Goal: Task Accomplishment & Management: Use online tool/utility

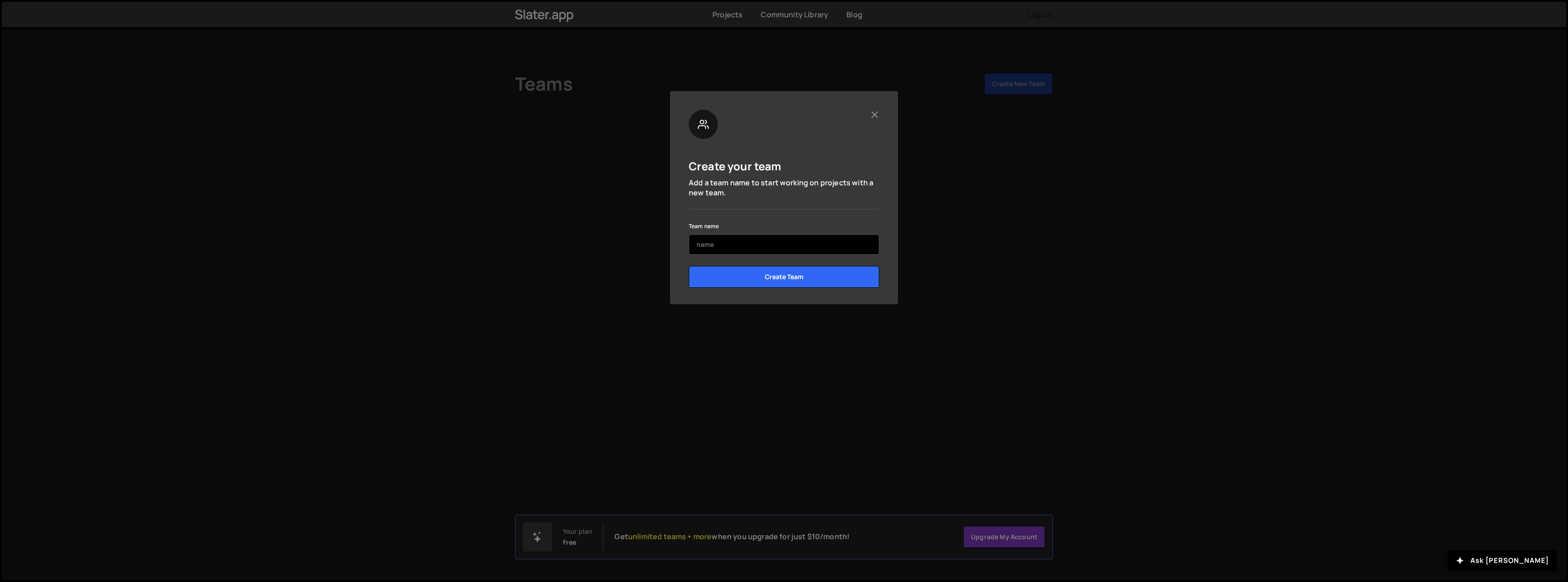
click at [707, 254] on input "text" at bounding box center [783, 244] width 190 height 20
click at [714, 245] on input "text" at bounding box center [783, 244] width 190 height 20
type input "My Team"
click at [742, 272] on input "Create Team" at bounding box center [783, 277] width 190 height 22
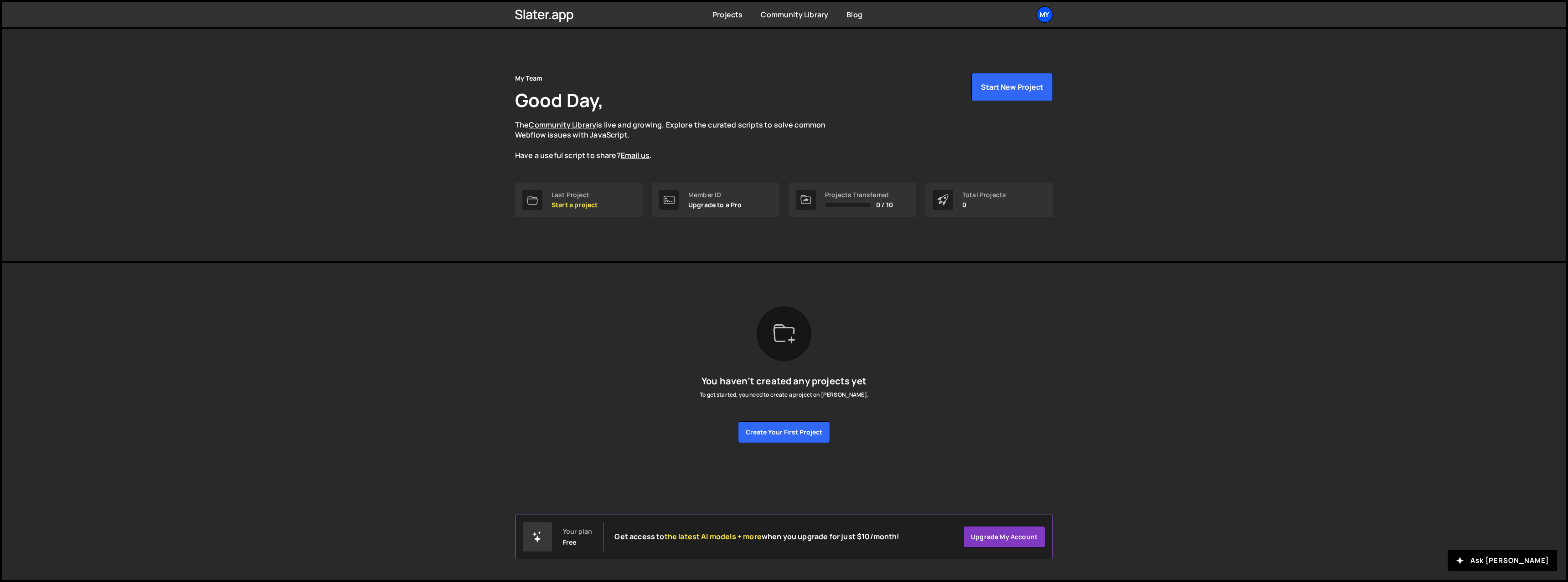
click at [1045, 17] on div "My" at bounding box center [1044, 14] width 17 height 17
click at [968, 68] on link "Account" at bounding box center [996, 69] width 113 height 16
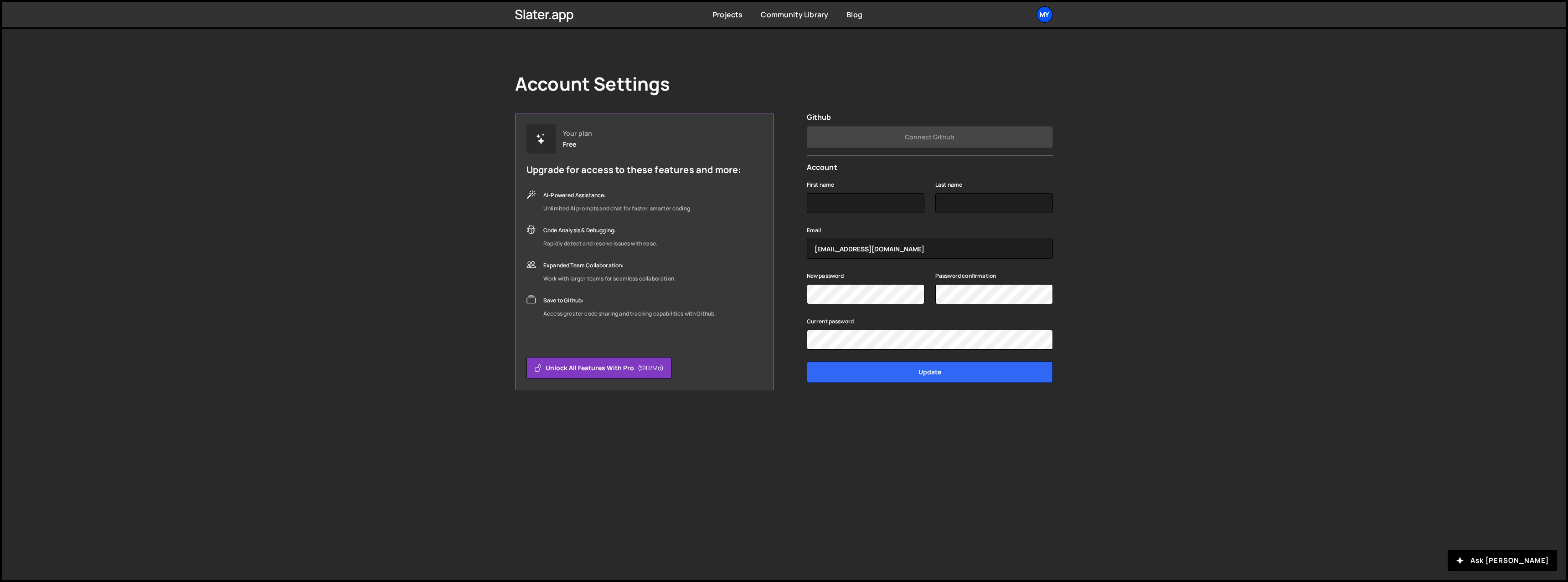
click at [1042, 15] on div "My" at bounding box center [1044, 14] width 17 height 17
click at [974, 64] on link "Account" at bounding box center [996, 69] width 113 height 16
click at [364, 84] on div "Account Settings Your plan Free Upgrade for access to these features and more: …" at bounding box center [783, 305] width 1564 height 551
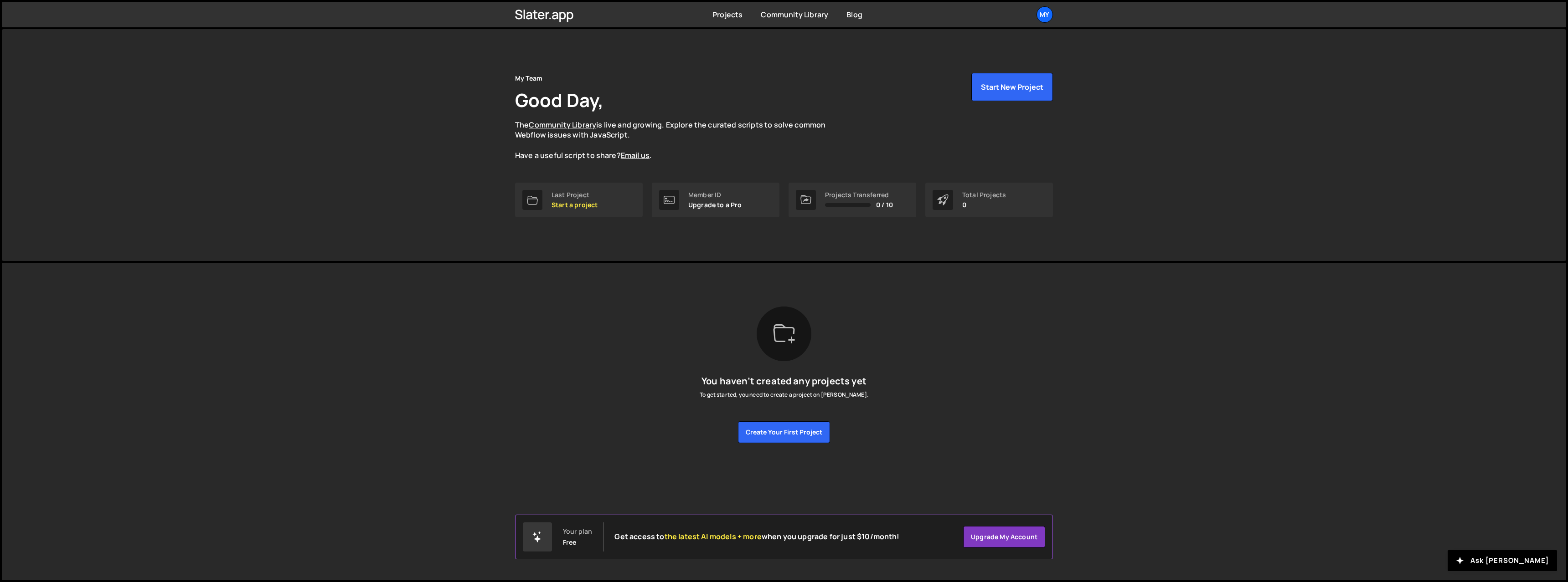
click at [728, 207] on p "Upgrade to a Pro" at bounding box center [715, 205] width 54 height 7
click at [765, 434] on button "Create your first project" at bounding box center [784, 432] width 92 height 22
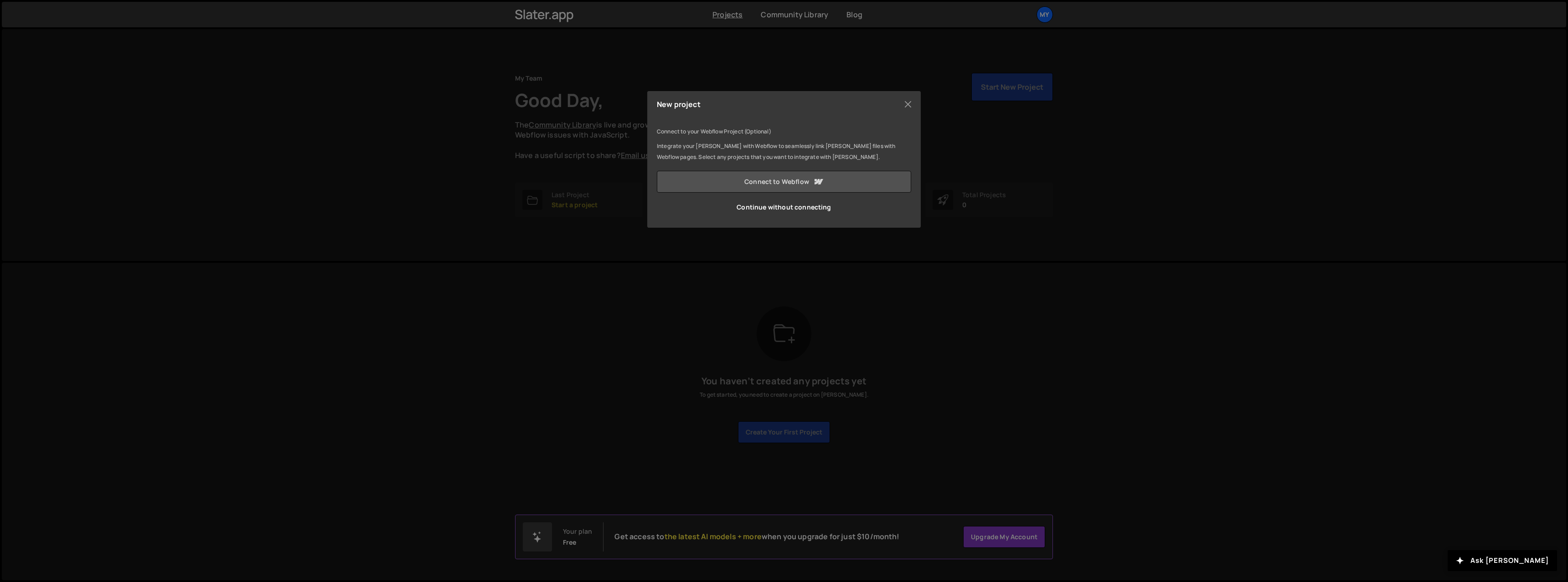
click at [767, 182] on link "Connect to Webflow" at bounding box center [784, 182] width 254 height 22
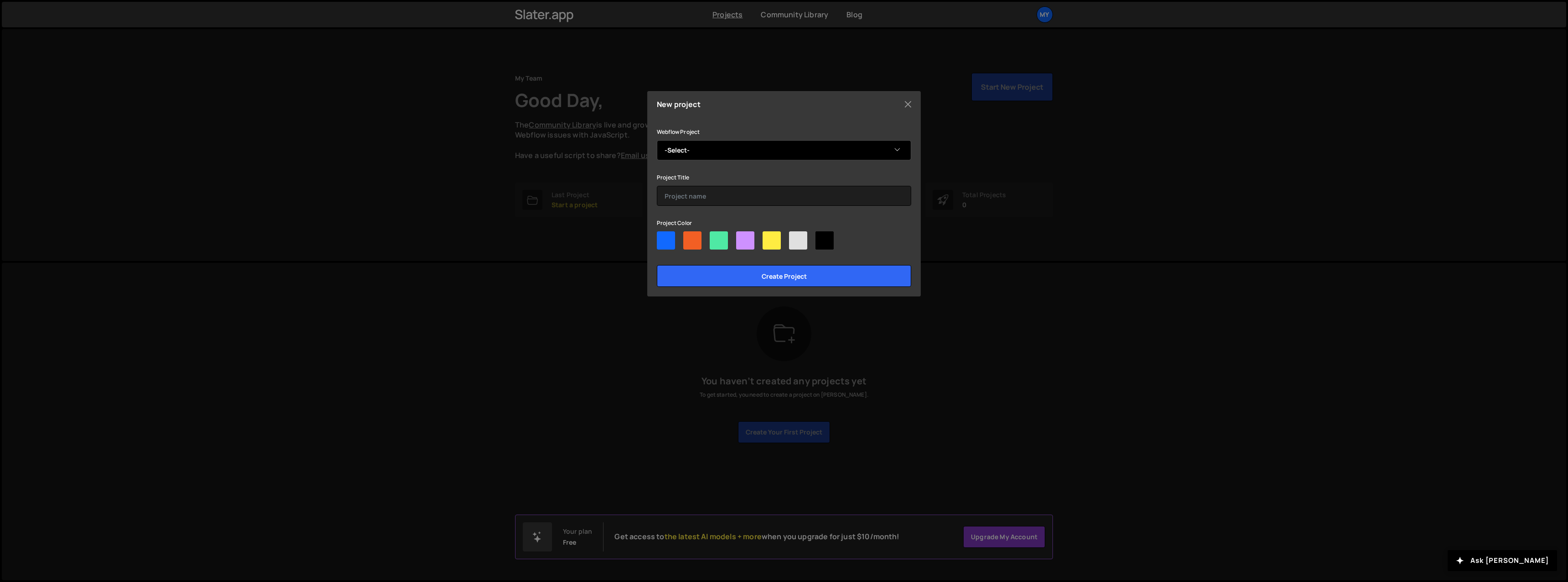
click at [697, 148] on select "-Select- Cargologik" at bounding box center [784, 150] width 254 height 20
select select "642a4453251008cbf80a2d41"
click at [657, 141] on select "-Select- Cargologik" at bounding box center [784, 150] width 254 height 20
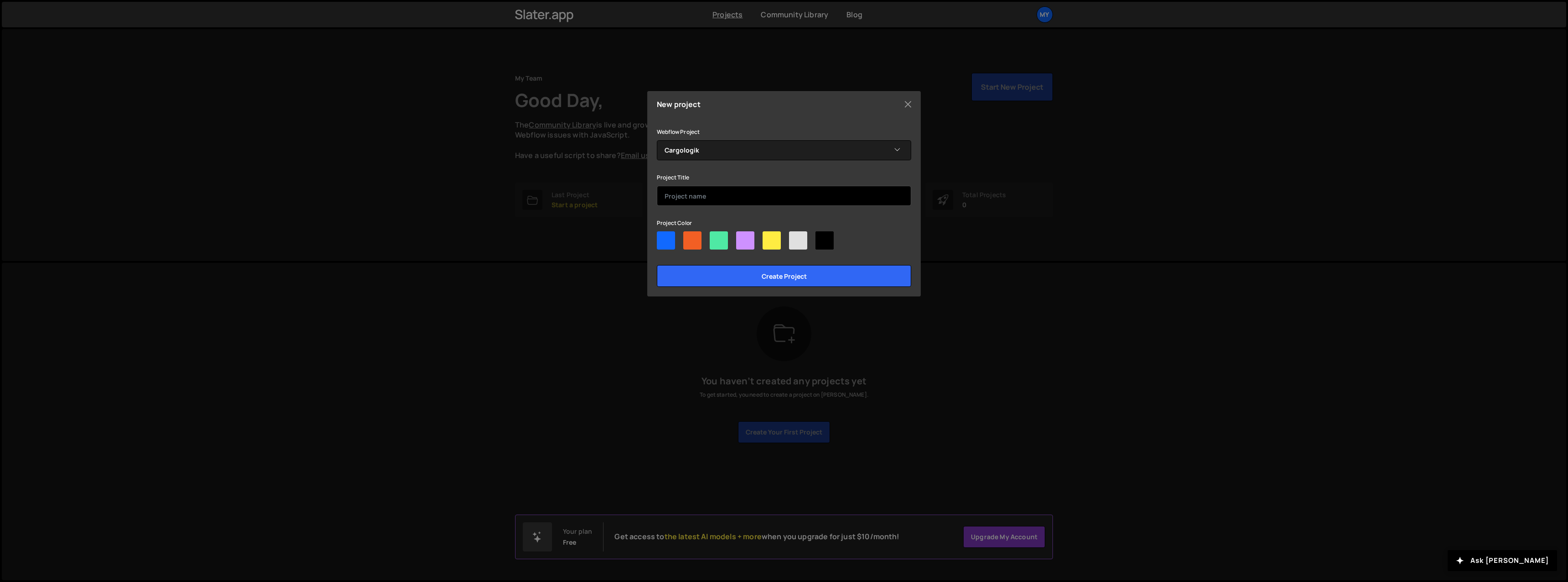
click at [693, 197] on input "text" at bounding box center [784, 195] width 254 height 20
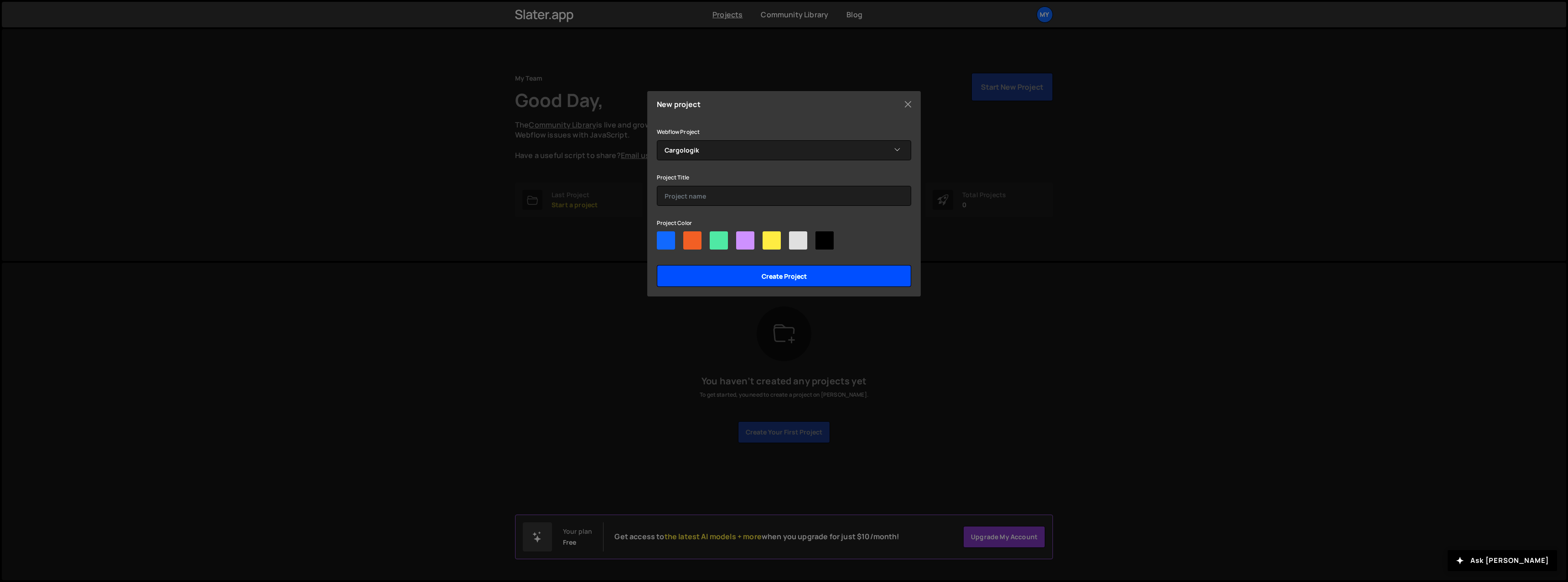
click at [757, 275] on input "Create project" at bounding box center [784, 276] width 254 height 22
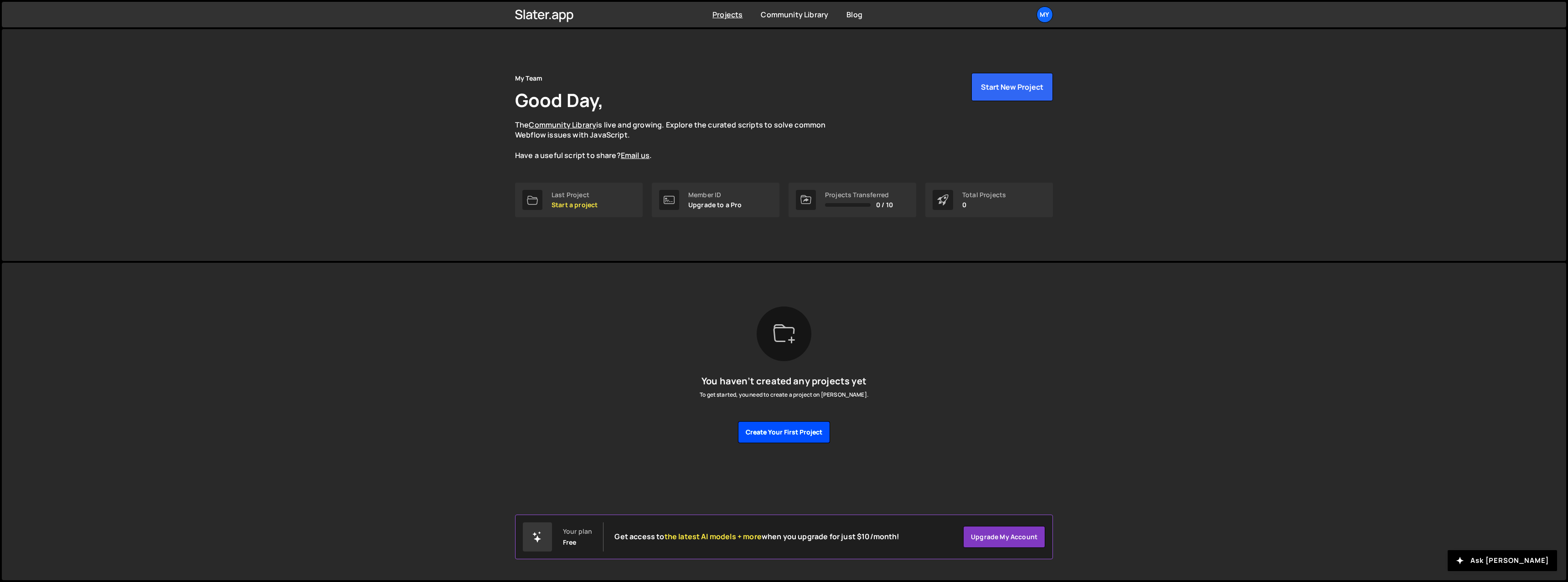
click at [766, 434] on button "Create your first project" at bounding box center [784, 432] width 92 height 22
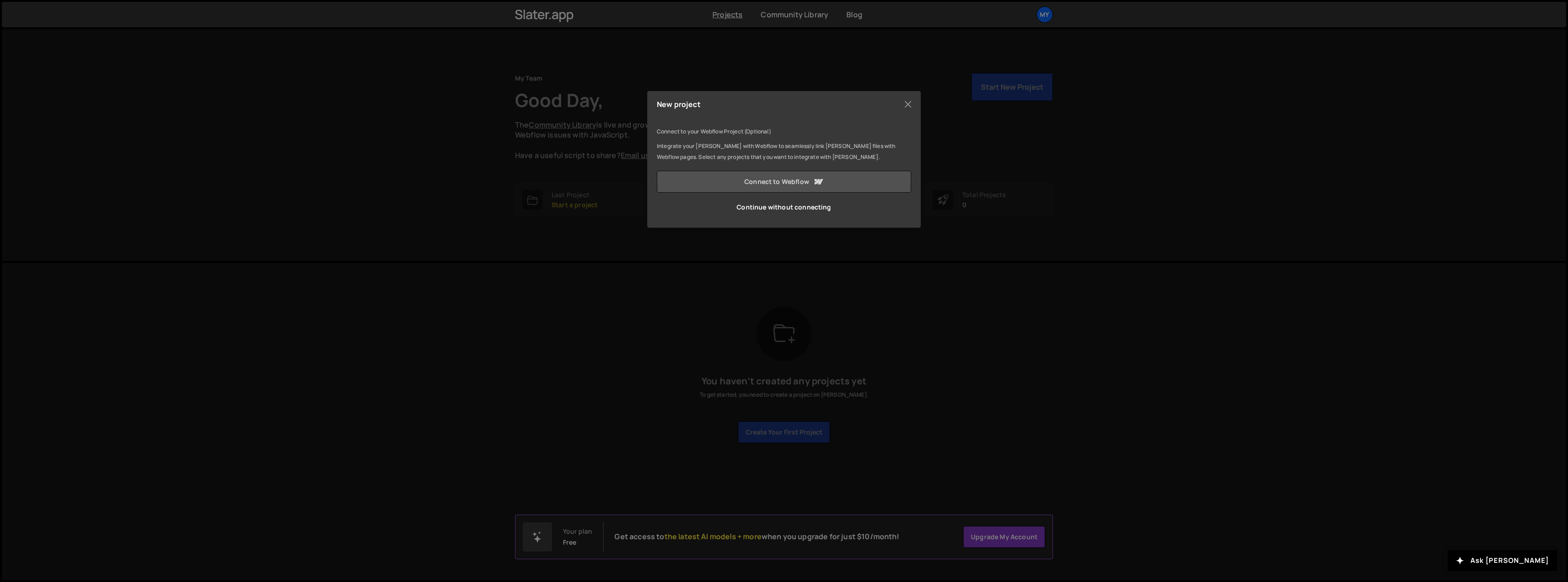
click at [748, 185] on link "Connect to Webflow" at bounding box center [784, 182] width 254 height 22
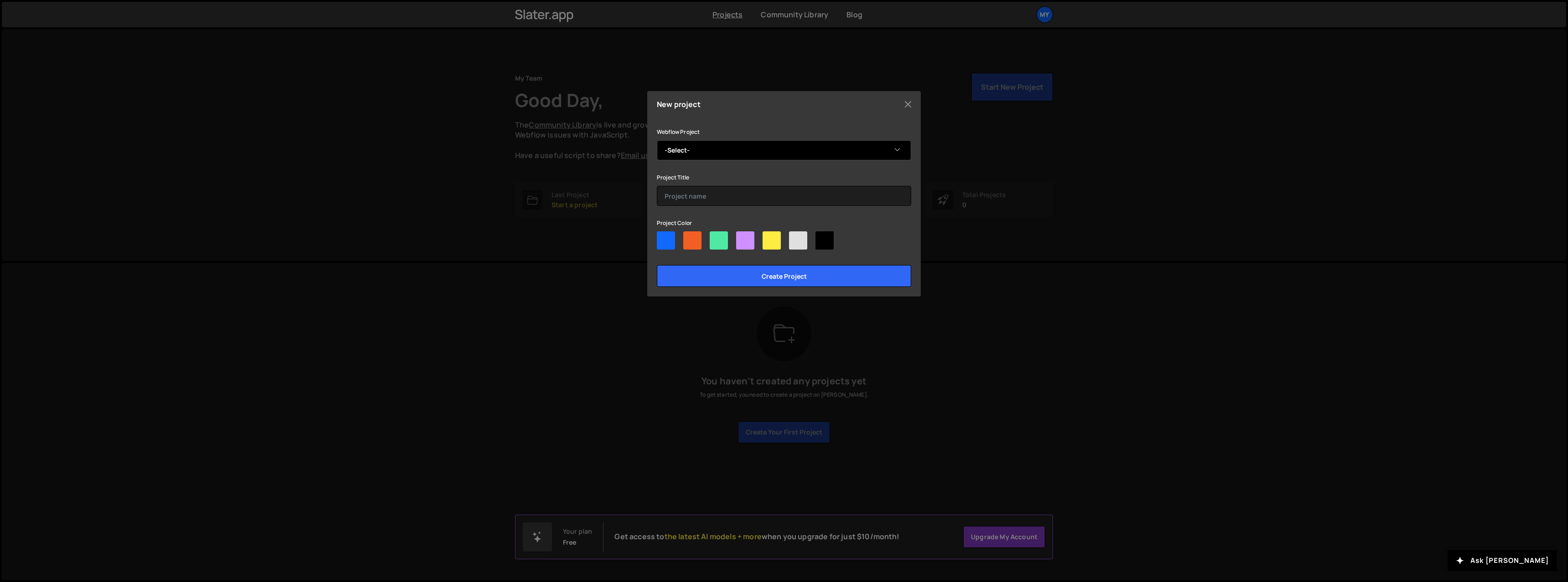
click at [713, 150] on select "-Select- Cargologik" at bounding box center [784, 150] width 254 height 20
select select "642a4453251008cbf80a2d41"
click at [657, 141] on select "-Select- Cargologik" at bounding box center [784, 150] width 254 height 20
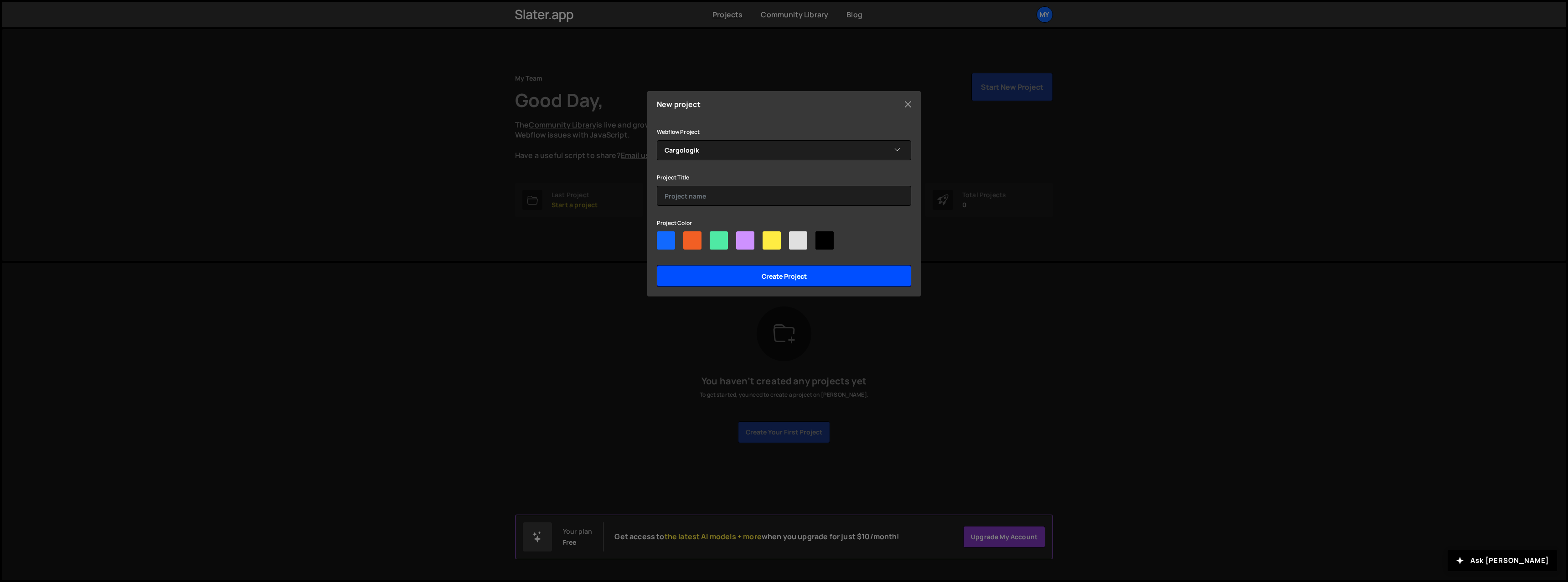
click at [772, 282] on input "Create project" at bounding box center [784, 276] width 254 height 22
